Goal: Task Accomplishment & Management: Manage account settings

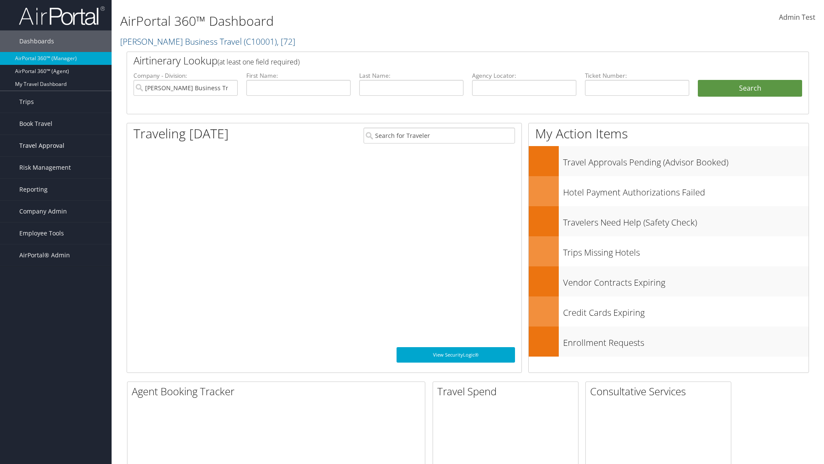
click at [56, 146] on span "Travel Approval" at bounding box center [41, 145] width 45 height 21
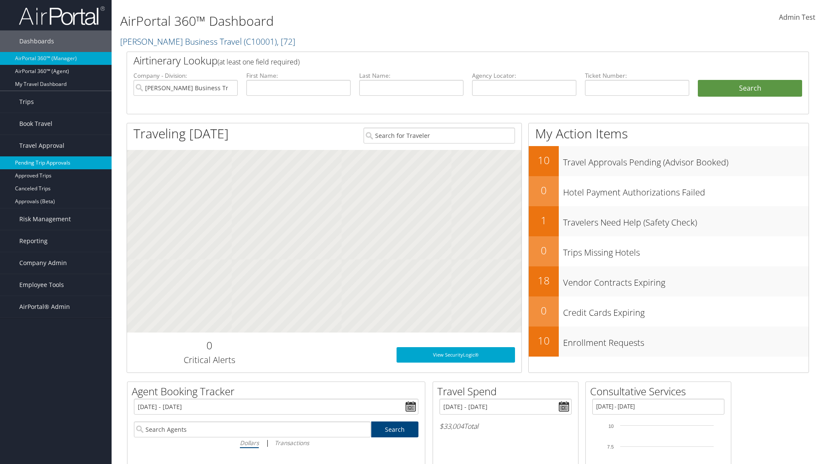
click at [56, 163] on link "Pending Trip Approvals" at bounding box center [56, 162] width 112 height 13
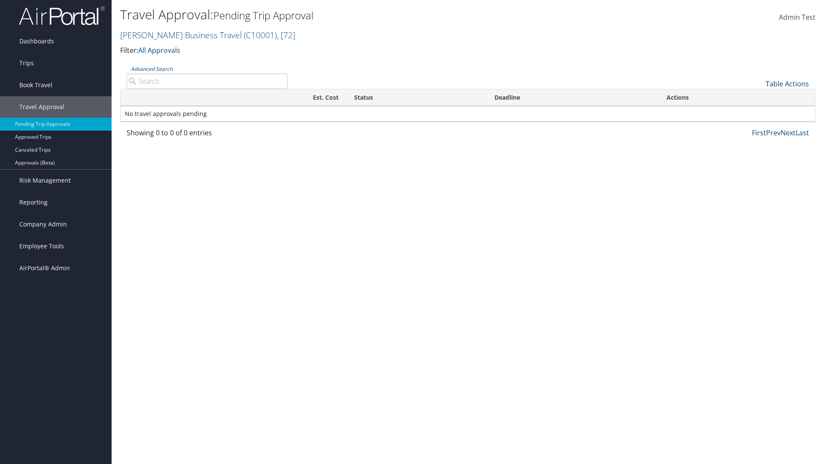
click at [787, 84] on link "Table Actions" at bounding box center [787, 83] width 43 height 9
click at [759, 97] on link "Download Report" at bounding box center [758, 97] width 113 height 15
click at [787, 84] on link "Table Actions" at bounding box center [787, 83] width 43 height 9
click at [759, 112] on link "Column Visibility" at bounding box center [758, 111] width 113 height 15
click at [759, 112] on link "Traveler" at bounding box center [758, 112] width 113 height 15
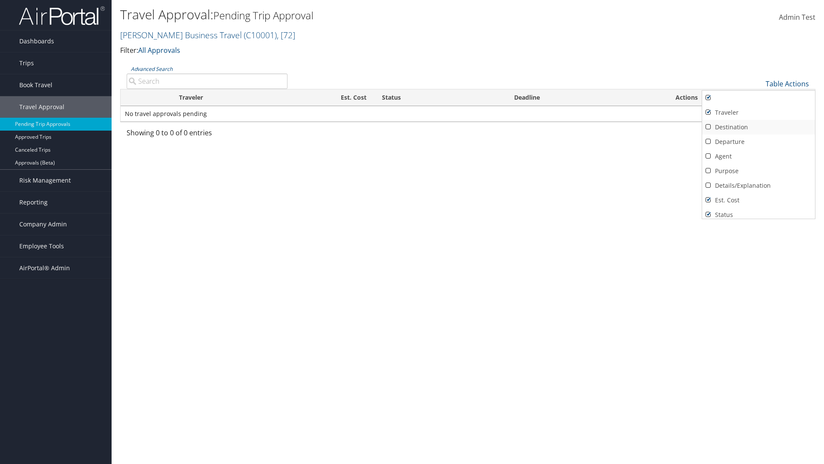
click at [759, 127] on link "Destination" at bounding box center [758, 127] width 113 height 15
click at [759, 142] on link "Departure" at bounding box center [758, 141] width 113 height 15
click at [759, 156] on link "Agent" at bounding box center [758, 156] width 113 height 15
click at [759, 185] on link "Details/Explanation" at bounding box center [758, 185] width 113 height 15
click at [759, 171] on link "Purpose" at bounding box center [758, 171] width 113 height 15
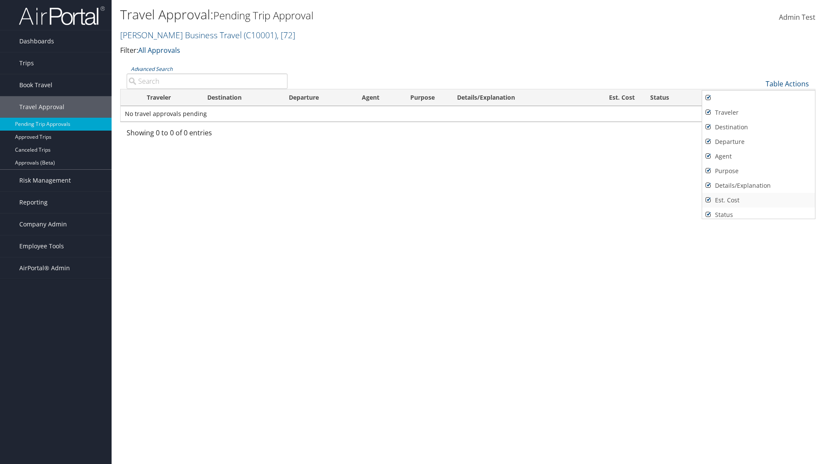
click at [759, 200] on link "Est. Cost" at bounding box center [758, 200] width 113 height 15
click at [759, 211] on link "Status" at bounding box center [758, 214] width 113 height 15
click at [759, 219] on link "Deadline" at bounding box center [758, 226] width 113 height 15
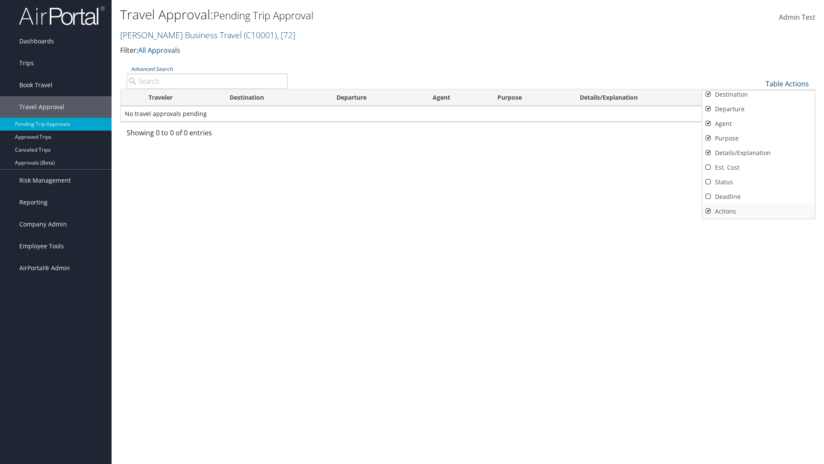
click at [759, 211] on link "Actions" at bounding box center [758, 211] width 113 height 15
click at [759, 87] on link "Traveler" at bounding box center [758, 80] width 113 height 15
click at [759, 127] on link "Destination" at bounding box center [758, 127] width 113 height 15
click at [759, 142] on link "Departure" at bounding box center [758, 141] width 113 height 15
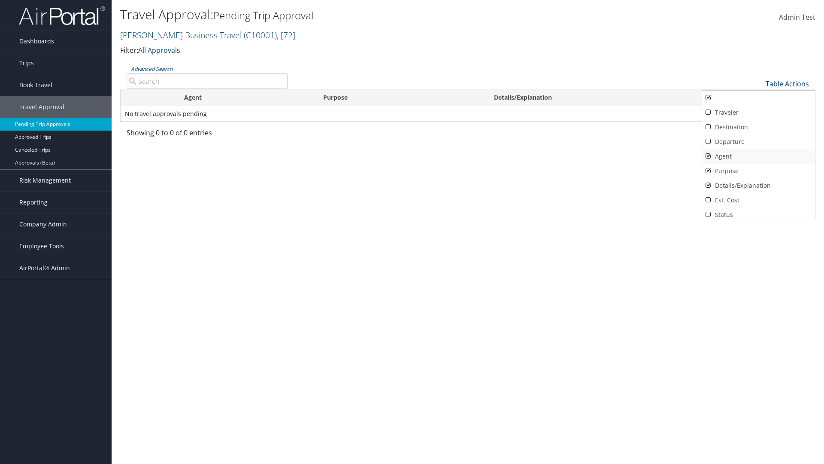
click at [759, 156] on link "Agent" at bounding box center [758, 156] width 113 height 15
click at [759, 185] on link "Details/Explanation" at bounding box center [758, 185] width 113 height 15
click at [759, 171] on link "Purpose" at bounding box center [758, 171] width 113 height 15
click at [759, 200] on link "Est. Cost" at bounding box center [758, 200] width 113 height 15
click at [759, 211] on link "Status" at bounding box center [758, 214] width 113 height 15
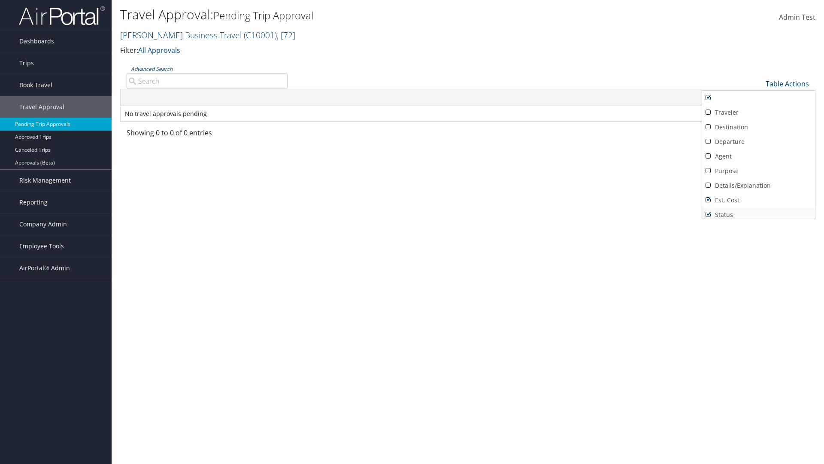
scroll to position [3, 0]
click at [759, 219] on link "Deadline" at bounding box center [758, 226] width 113 height 15
click at [759, 211] on link "Actions" at bounding box center [758, 211] width 113 height 15
click at [412, 232] on div at bounding box center [412, 232] width 824 height 464
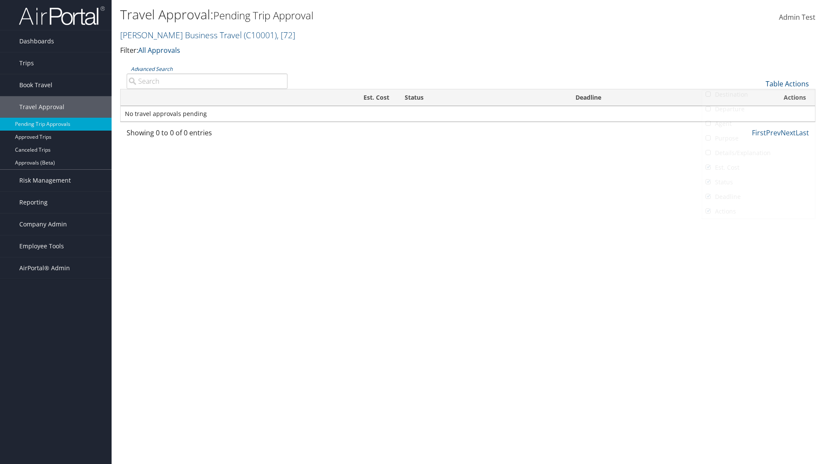
scroll to position [10, 0]
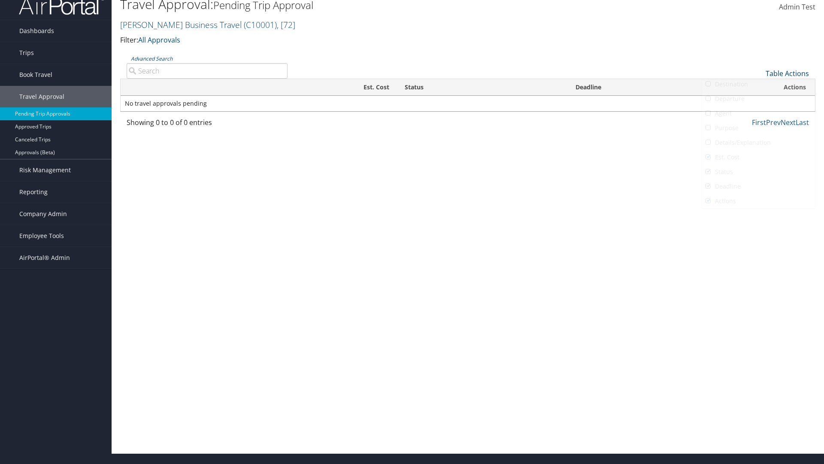
click at [787, 73] on link "Table Actions" at bounding box center [787, 73] width 43 height 9
click at [759, 116] on link "Page Length" at bounding box center [758, 116] width 113 height 15
click at [787, 78] on link "Table Actions" at bounding box center [787, 73] width 43 height 9
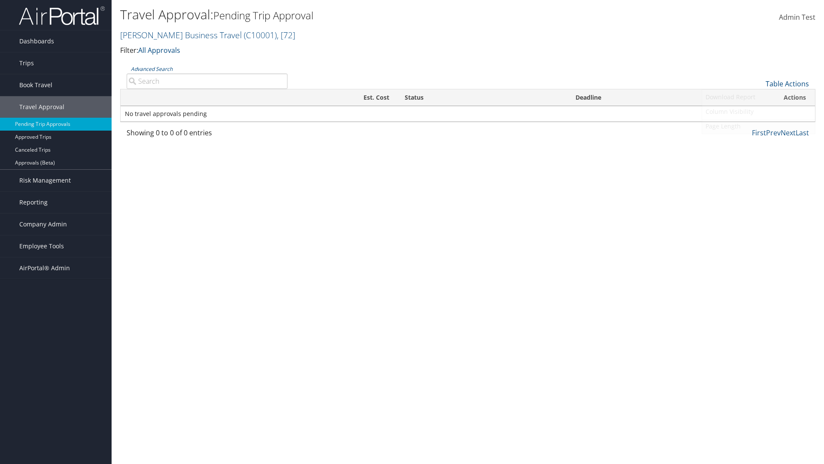
click at [759, 126] on link "Page Length" at bounding box center [758, 126] width 113 height 15
click at [759, 127] on link "50" at bounding box center [758, 127] width 113 height 15
